Goal: Find specific page/section: Find specific page/section

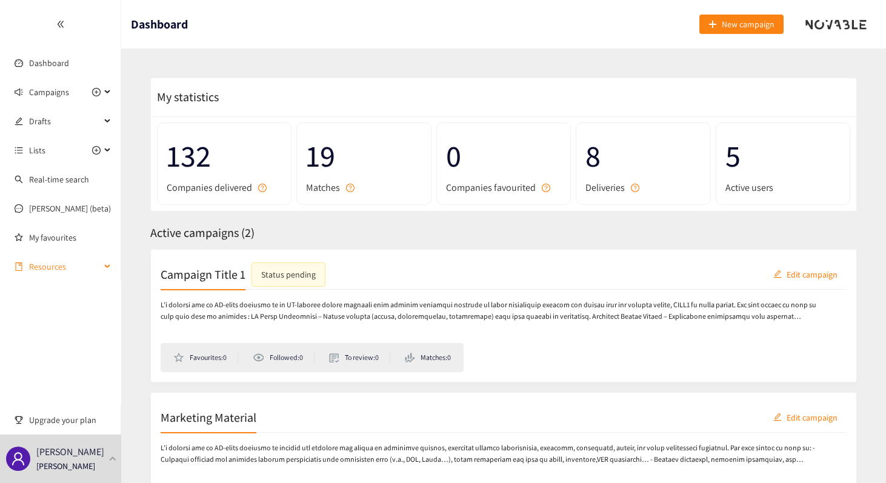
click at [53, 259] on span "Resources" at bounding box center [64, 266] width 71 height 24
click at [45, 214] on link "[PERSON_NAME] (beta)" at bounding box center [70, 208] width 82 height 11
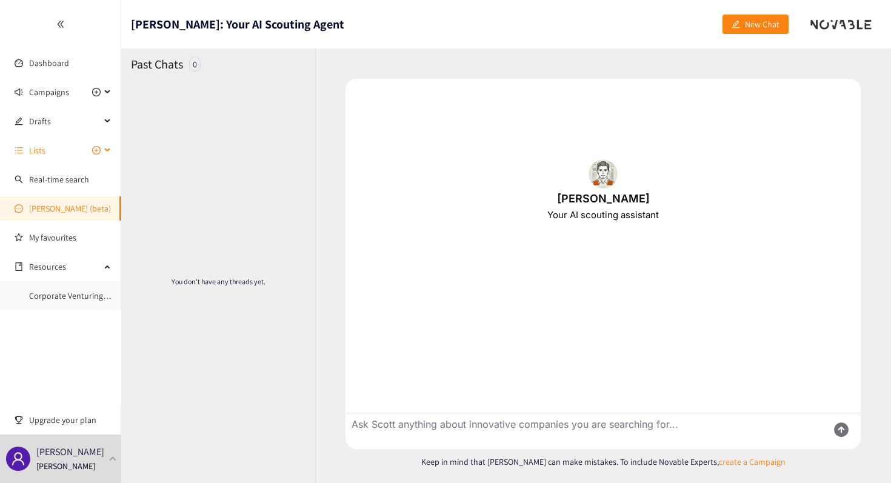
click at [62, 151] on span "Lists" at bounding box center [64, 150] width 71 height 24
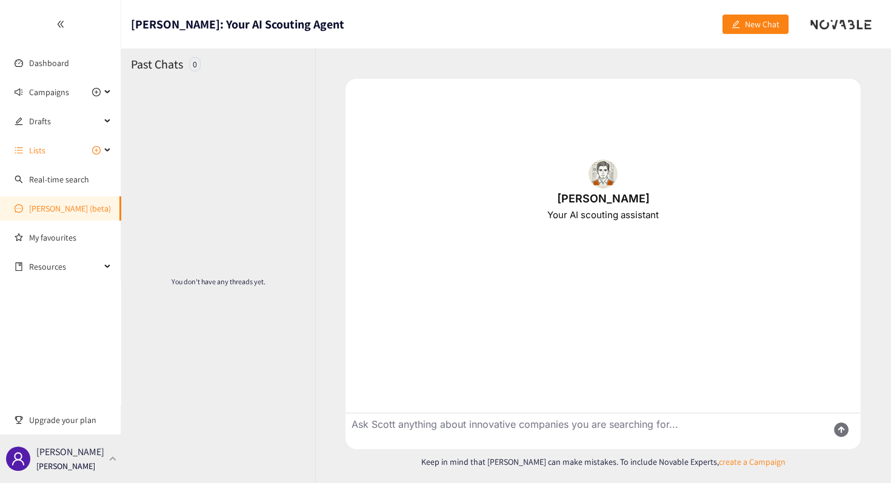
click at [93, 437] on div "[PERSON_NAME] [PERSON_NAME]" at bounding box center [60, 458] width 121 height 48
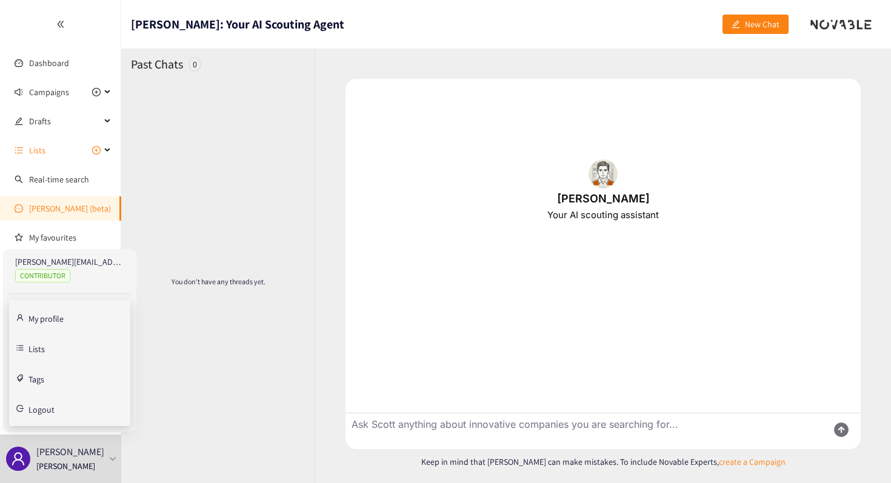
click at [64, 323] on link "My profile" at bounding box center [45, 317] width 35 height 11
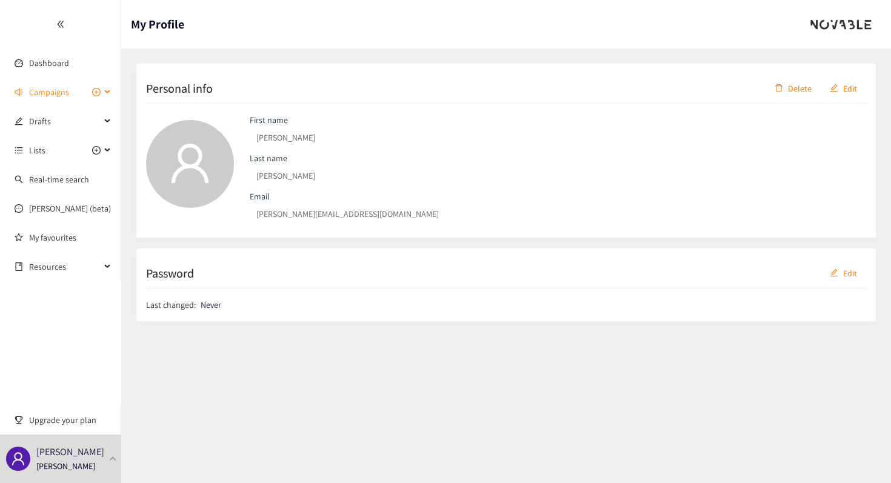
click at [105, 85] on div "Campaigns" at bounding box center [60, 92] width 121 height 24
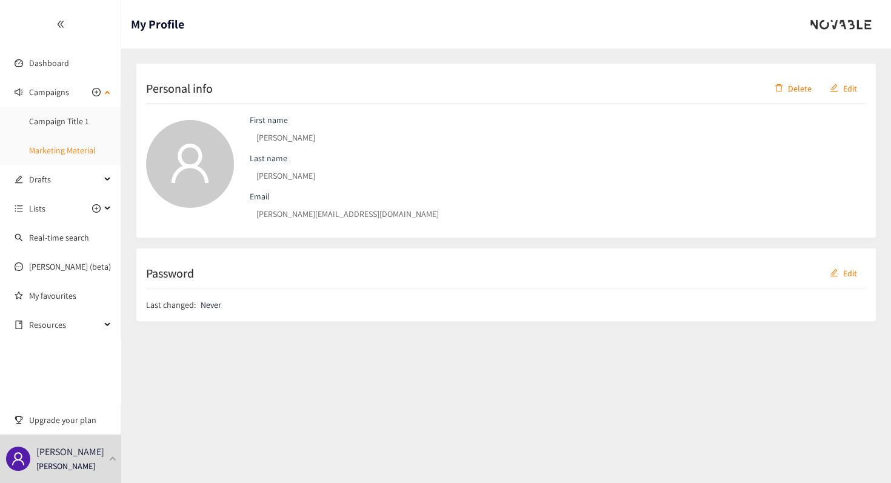
click at [90, 156] on link "Marketing Material" at bounding box center [62, 150] width 67 height 11
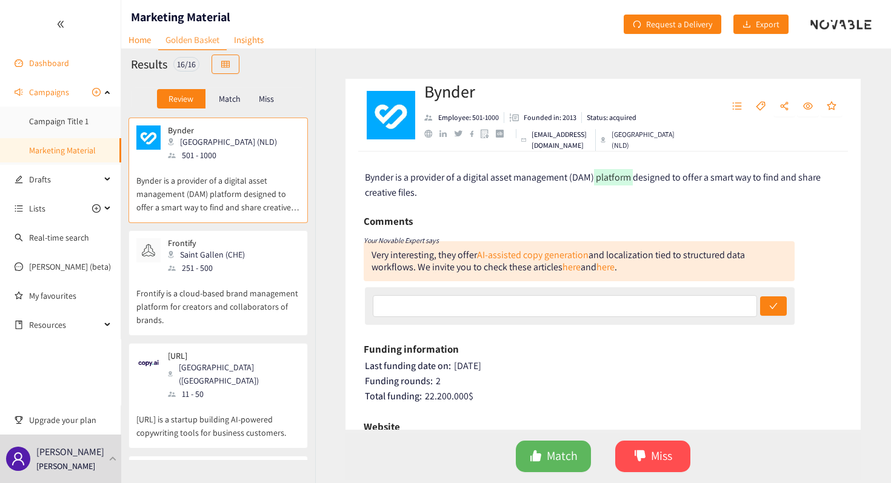
click at [67, 68] on link "Dashboard" at bounding box center [49, 63] width 40 height 11
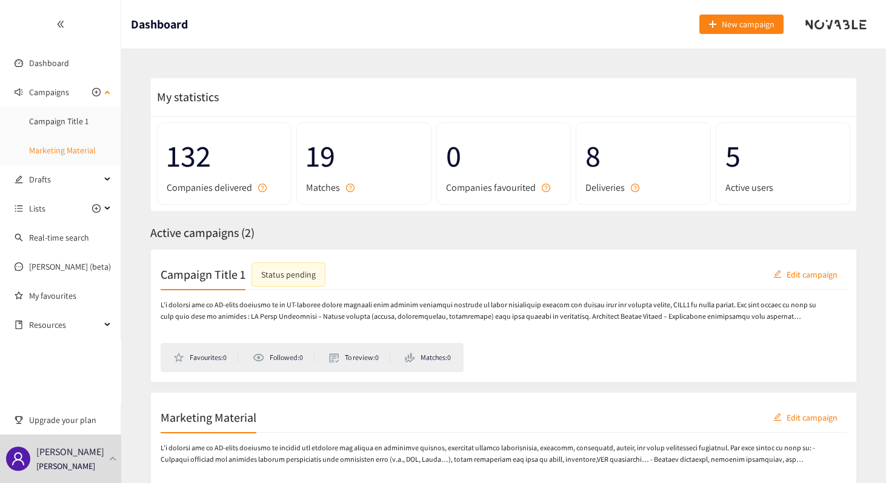
click at [60, 154] on link "Marketing Material" at bounding box center [62, 150] width 67 height 11
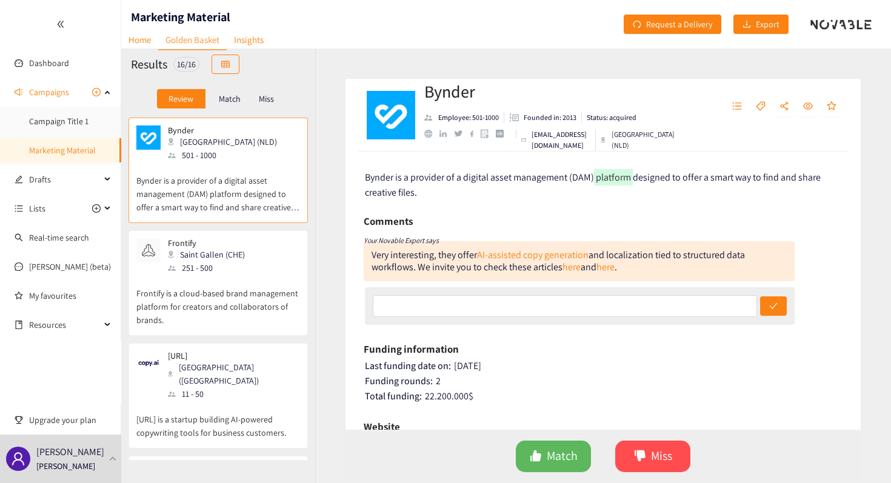
click at [581, 14] on header "Marketing Material Home Golden Basket Insights Request a Delivery Export" at bounding box center [505, 24] width 769 height 48
